Goal: Information Seeking & Learning: Learn about a topic

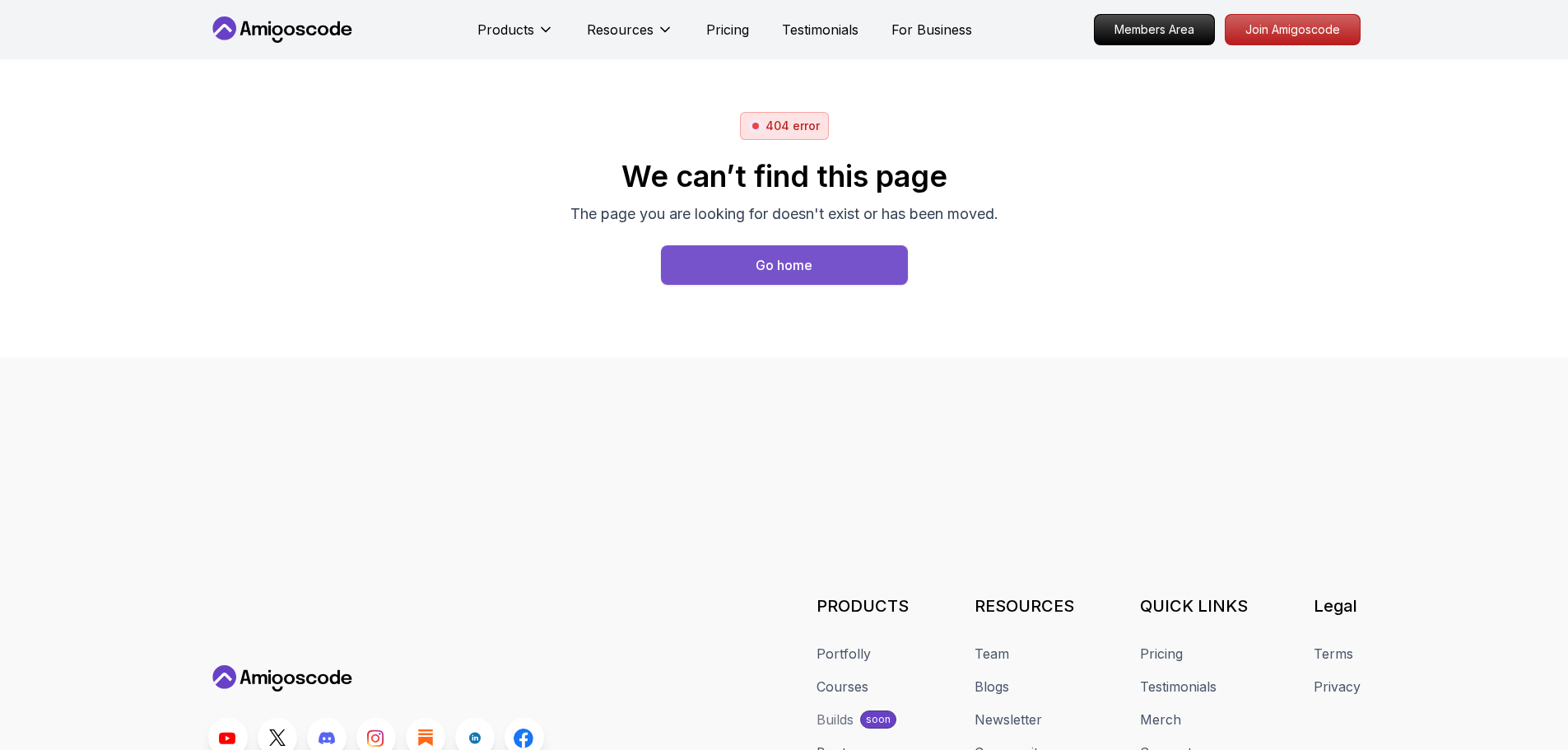
click at [800, 274] on div "Go home" at bounding box center [784, 265] width 57 height 20
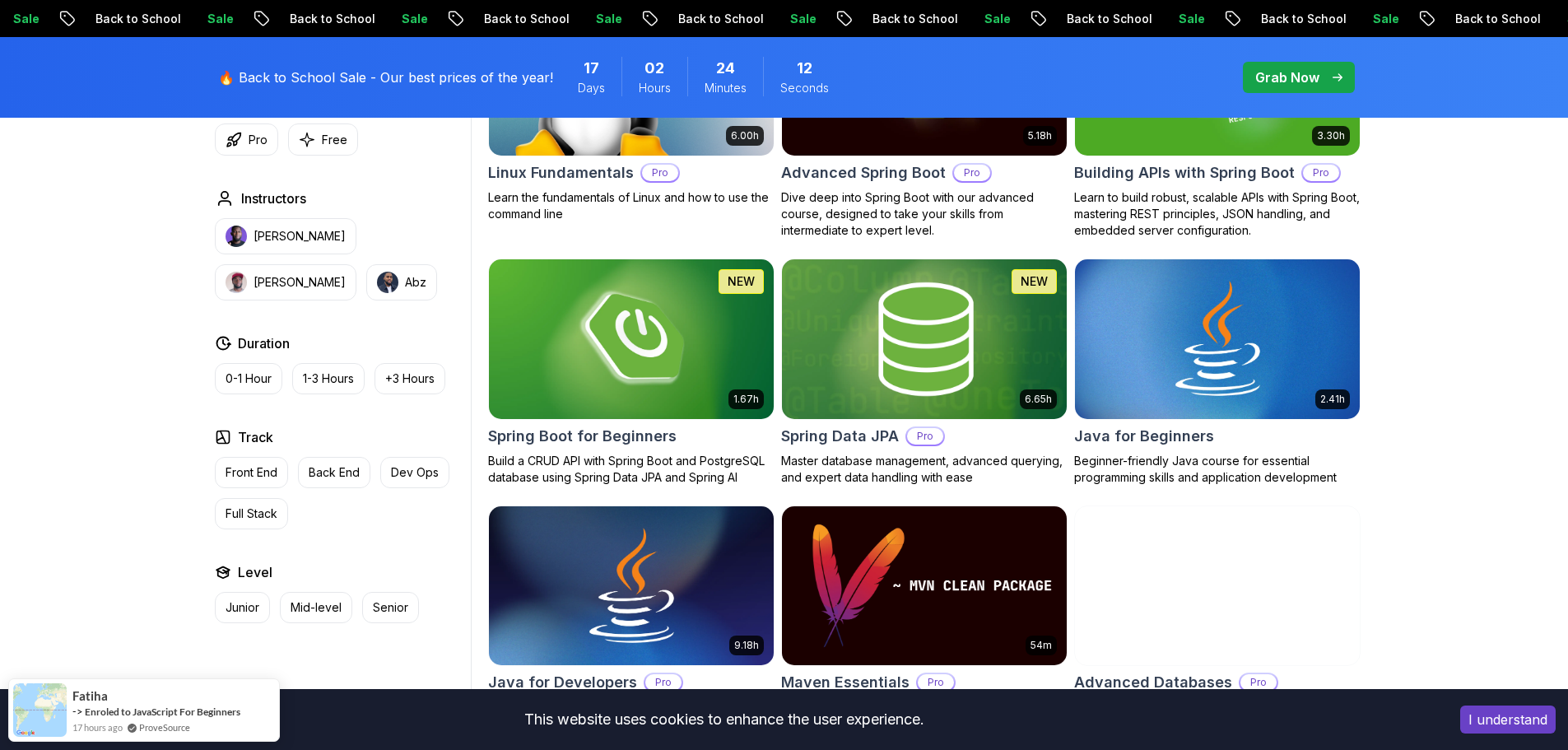
scroll to position [658, 0]
